Goal: Task Accomplishment & Management: Complete application form

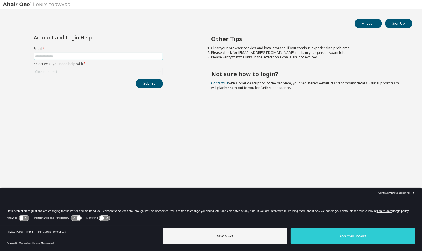
click at [71, 56] on input "text" at bounding box center [98, 56] width 126 height 5
click at [115, 56] on input "text" at bounding box center [98, 56] width 126 height 5
type input "**********"
click at [136, 79] on button "Submit" at bounding box center [149, 84] width 27 height 10
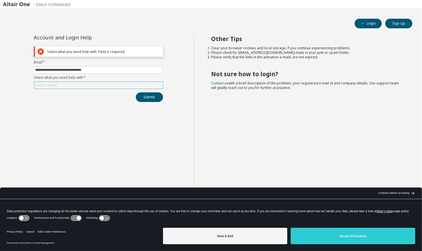
click at [115, 86] on div "Click to select" at bounding box center [98, 85] width 129 height 7
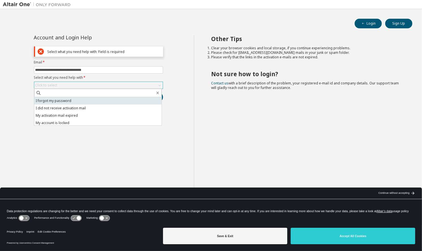
click at [90, 99] on li "I forgot my password" at bounding box center [97, 100] width 127 height 7
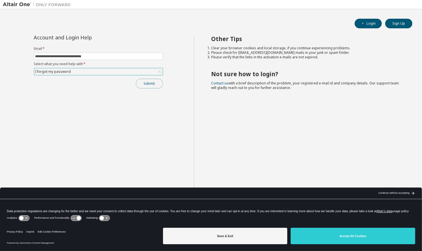
click at [156, 84] on button "Submit" at bounding box center [149, 84] width 27 height 10
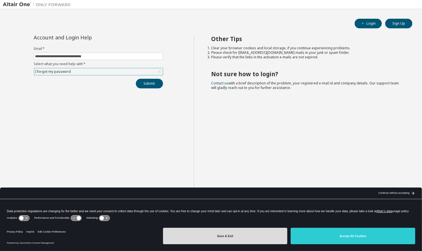
click at [255, 236] on button "Save & Exit" at bounding box center [225, 236] width 125 height 16
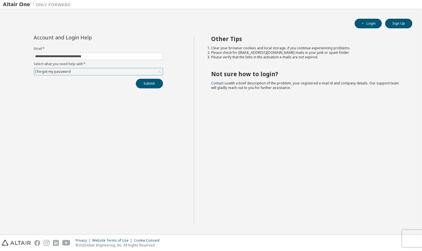
click at [376, 142] on div "Other Tips Clear your browser cookies and local storage, if you continue experi…" at bounding box center [306, 130] width 225 height 190
click at [113, 53] on span at bounding box center [98, 56] width 129 height 7
click at [113, 55] on input "text" at bounding box center [98, 56] width 126 height 5
type input "**********"
click at [95, 69] on div "Click to select" at bounding box center [98, 71] width 129 height 7
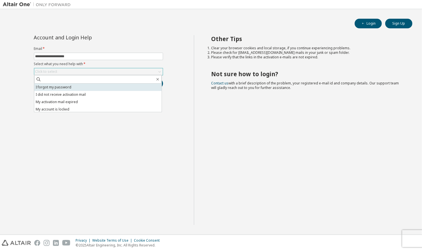
click at [85, 88] on li "I forgot my password" at bounding box center [97, 87] width 127 height 7
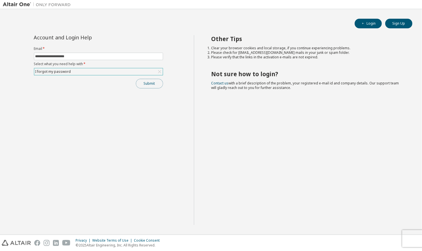
click at [150, 82] on button "Submit" at bounding box center [149, 84] width 27 height 10
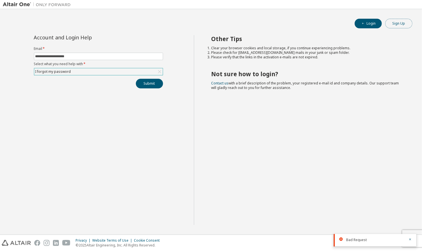
click at [410, 23] on button "Sign Up" at bounding box center [399, 24] width 27 height 10
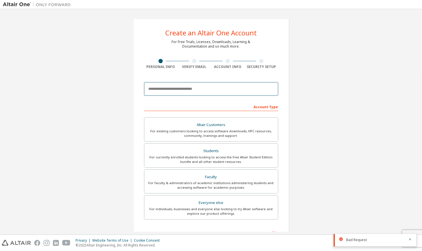
click at [176, 90] on input "email" at bounding box center [211, 89] width 134 height 14
type input "**********"
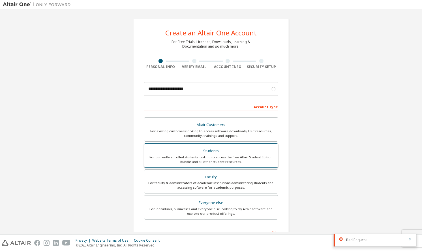
click at [206, 154] on div "Students" at bounding box center [211, 151] width 127 height 8
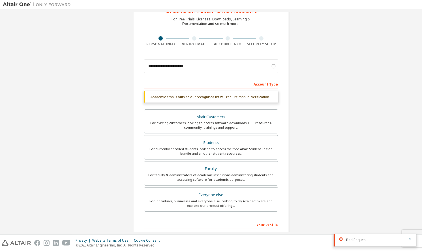
scroll to position [23, 0]
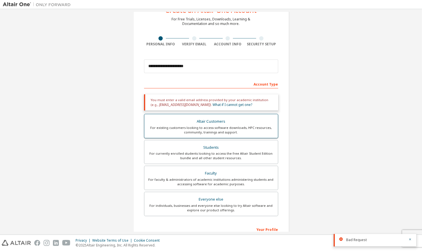
click at [195, 122] on div "Altair Customers" at bounding box center [211, 122] width 127 height 8
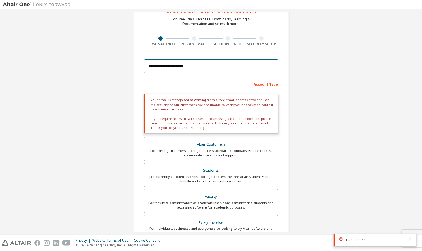
click at [182, 68] on input "**********" at bounding box center [211, 66] width 134 height 14
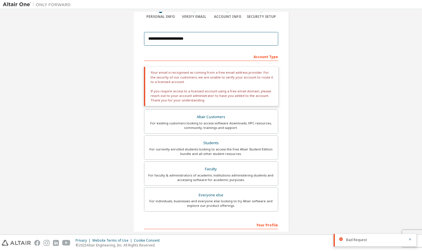
scroll to position [50, 0]
